Goal: Navigation & Orientation: Understand site structure

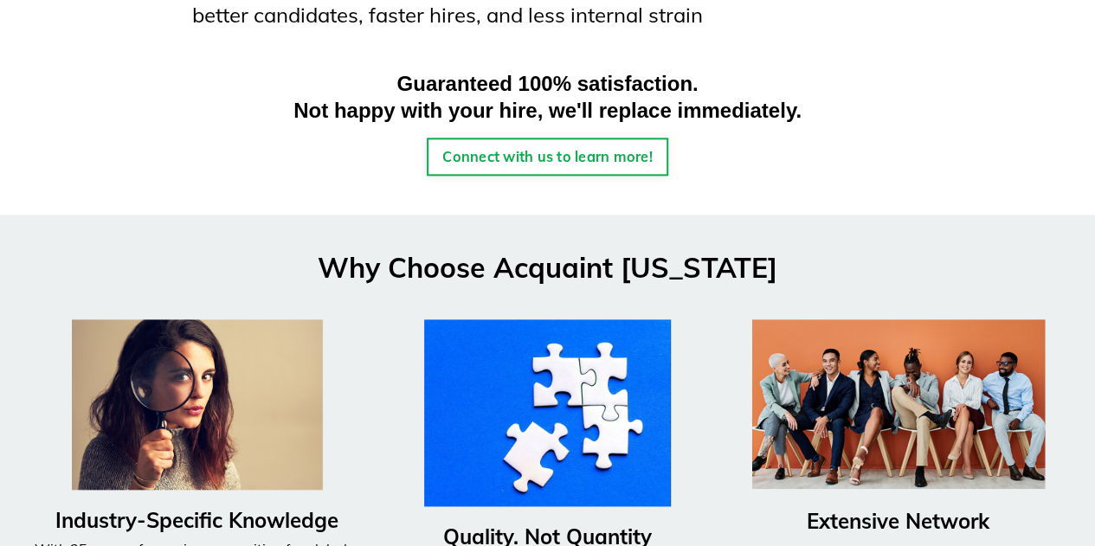
scroll to position [1017, 0]
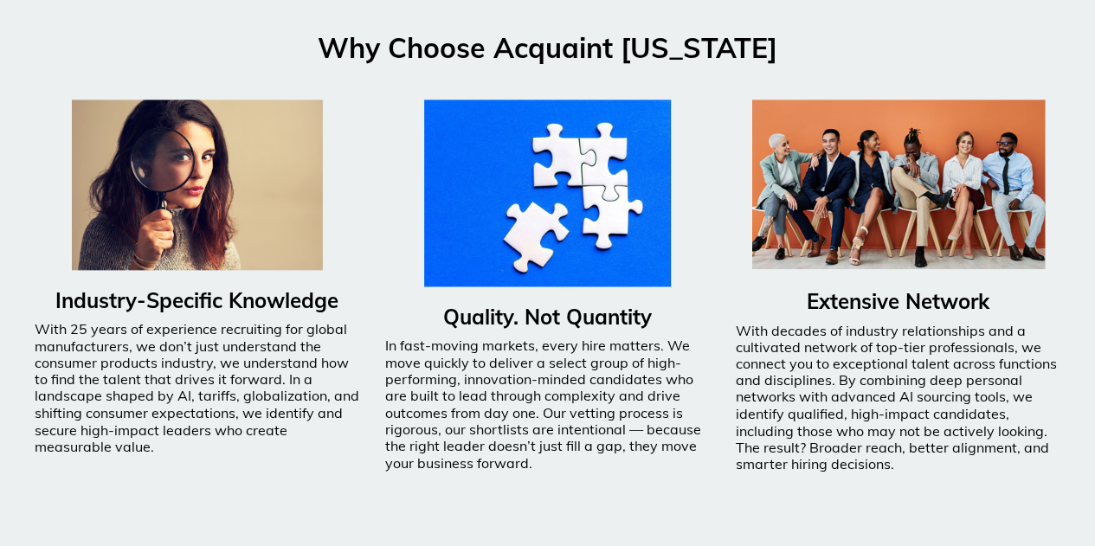
click at [185, 184] on img at bounding box center [197, 185] width 251 height 171
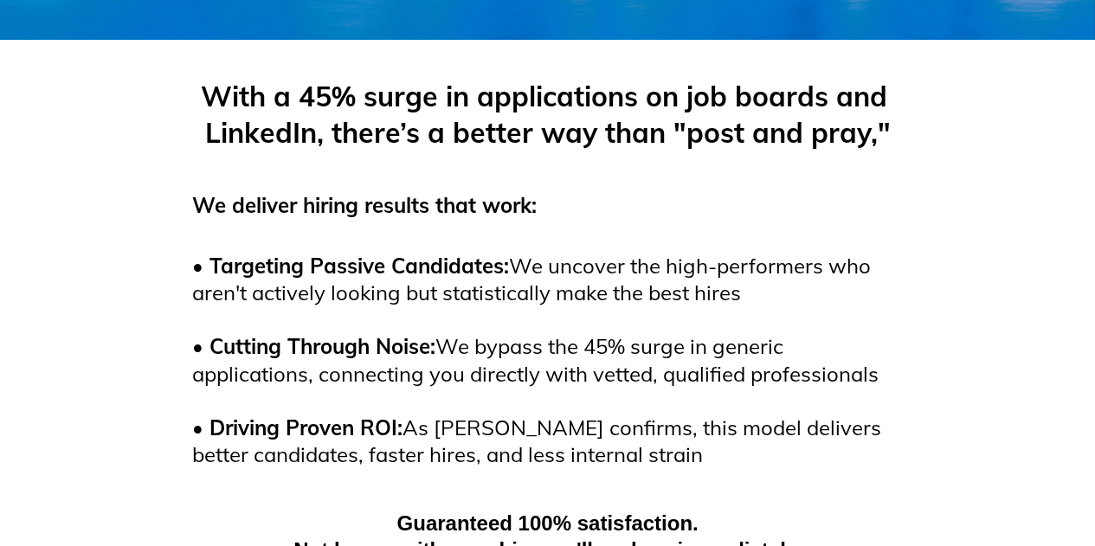
scroll to position [0, 0]
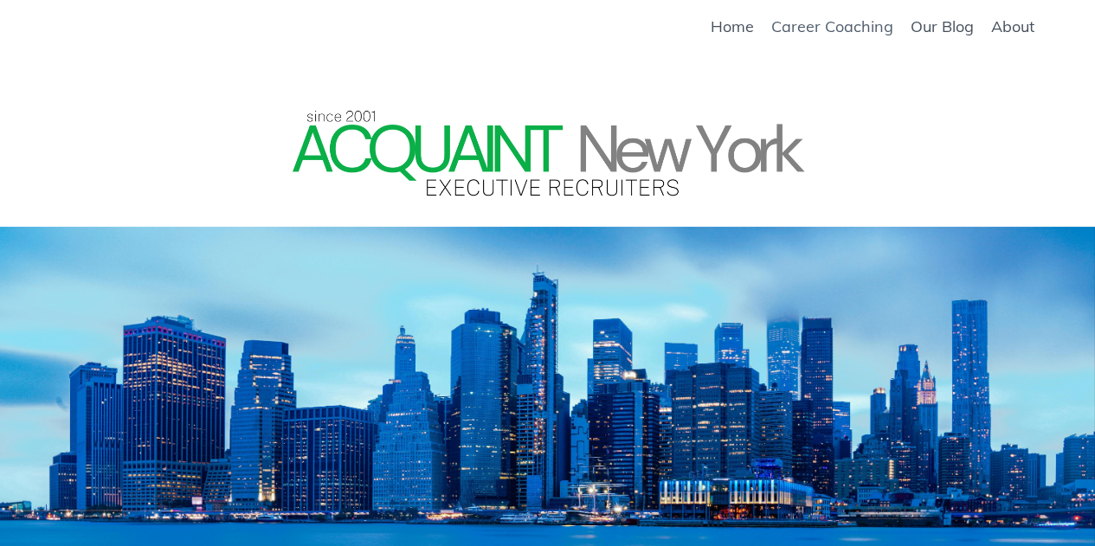
click at [807, 27] on link "Career Coaching" at bounding box center [832, 26] width 122 height 19
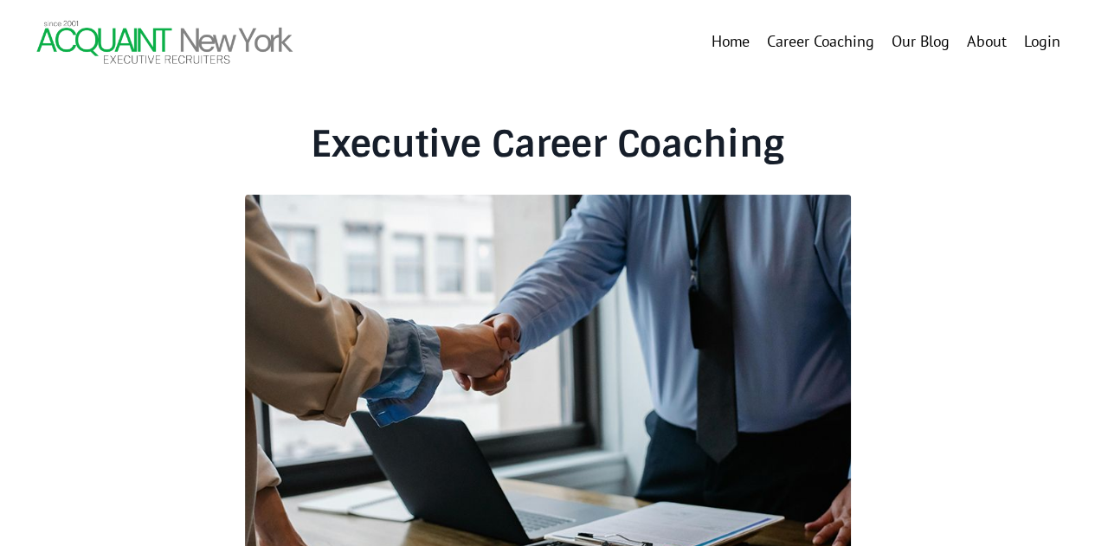
click at [980, 46] on link "About" at bounding box center [987, 41] width 40 height 25
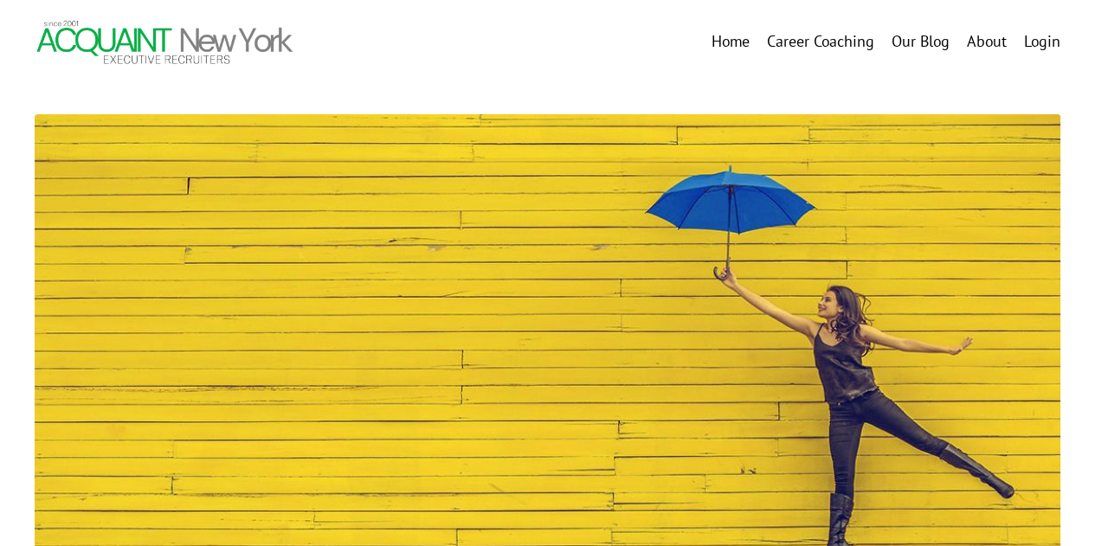
click at [825, 39] on link "Career Coaching" at bounding box center [820, 41] width 107 height 25
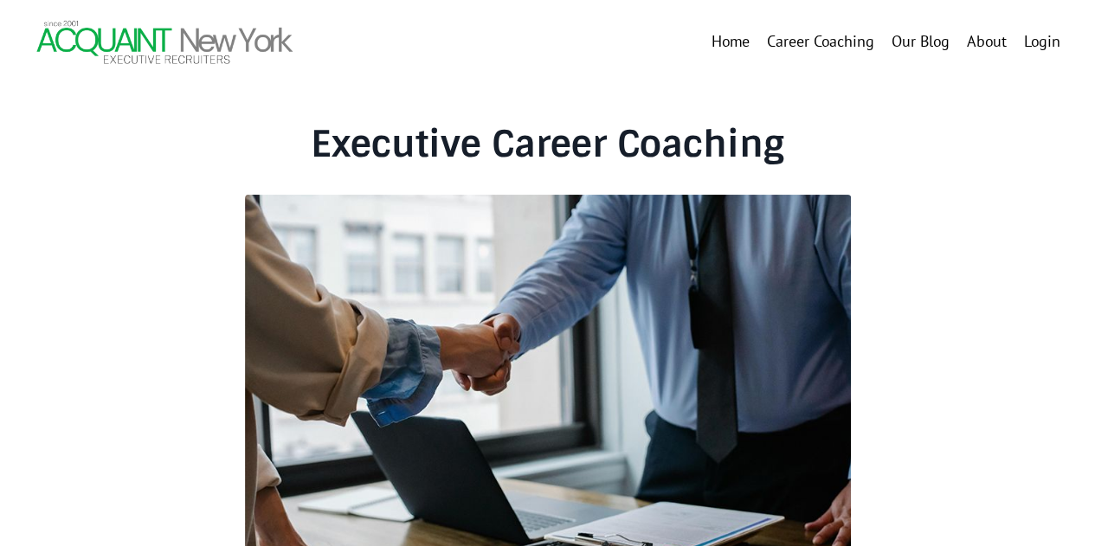
click at [930, 35] on link "Our Blog" at bounding box center [921, 41] width 58 height 25
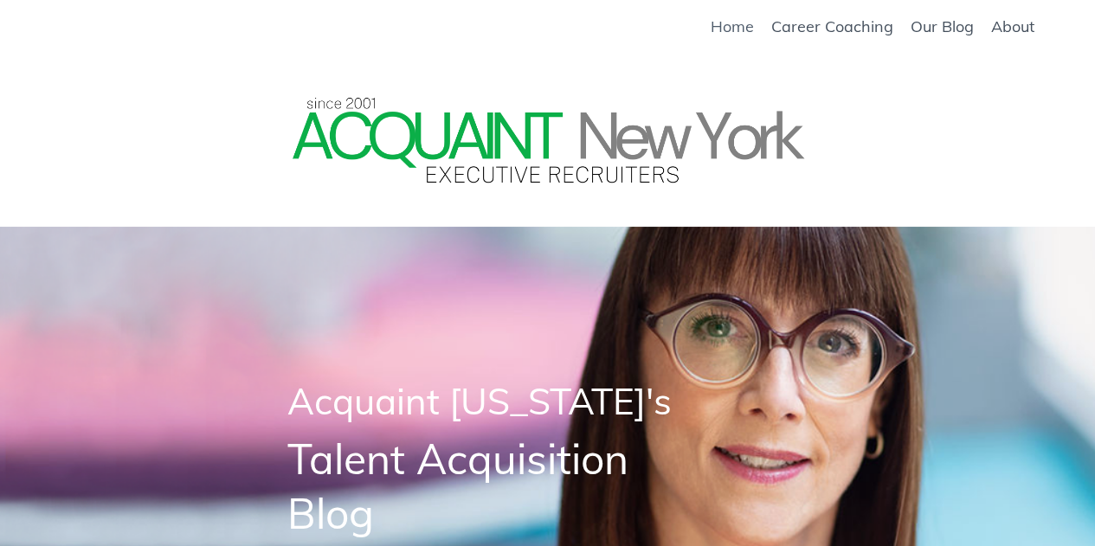
click at [720, 30] on link "Home" at bounding box center [732, 26] width 43 height 19
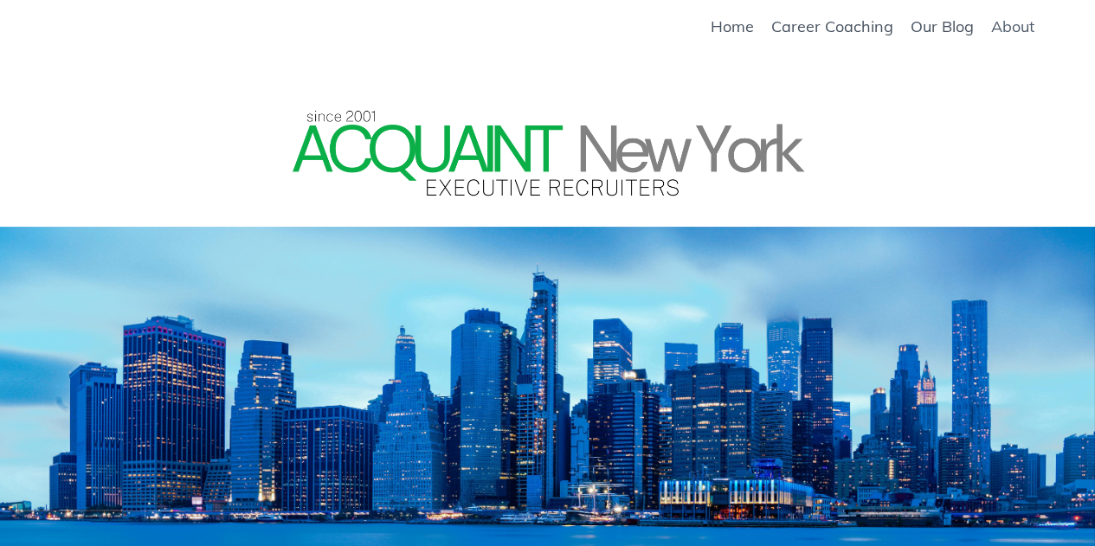
click at [1027, 25] on link "About" at bounding box center [1012, 26] width 43 height 19
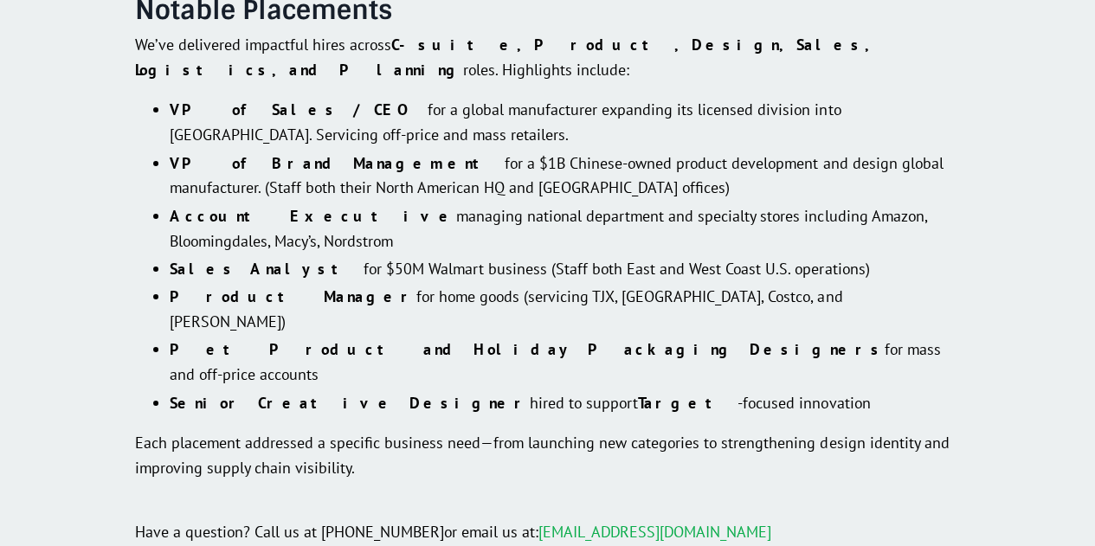
scroll to position [3217, 0]
